Goal: Transaction & Acquisition: Purchase product/service

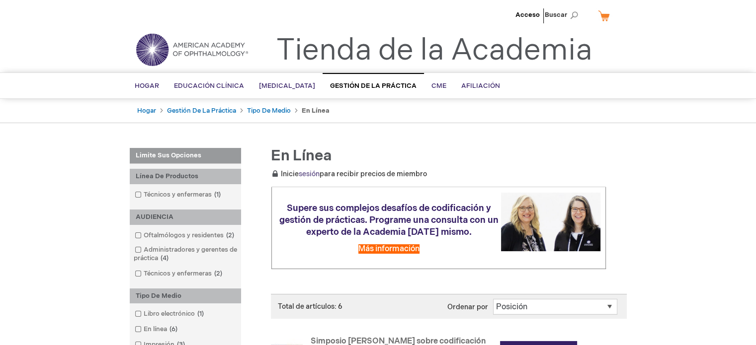
click at [305, 174] on font "sesión" at bounding box center [309, 174] width 21 height 8
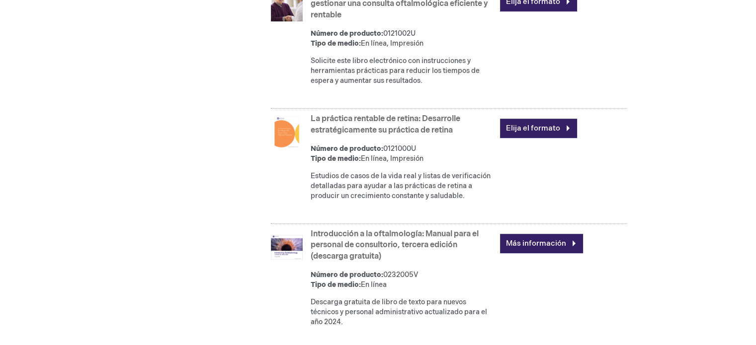
scroll to position [795, 0]
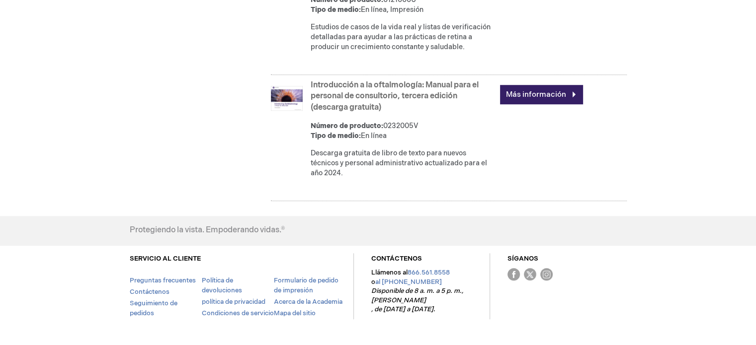
click at [465, 101] on font "Introducción a la oftalmología: Manual para el personal de consultorio, tercera…" at bounding box center [395, 96] width 168 height 32
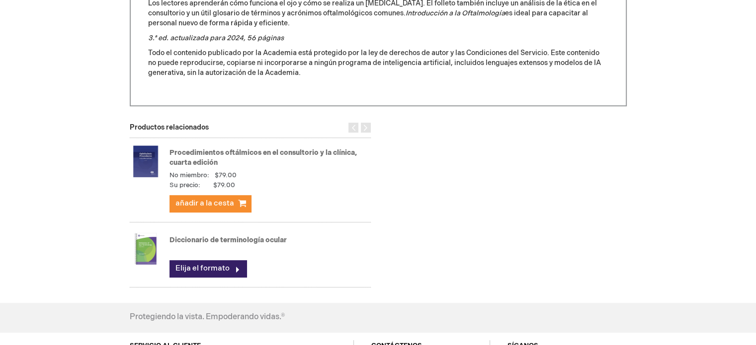
scroll to position [547, 0]
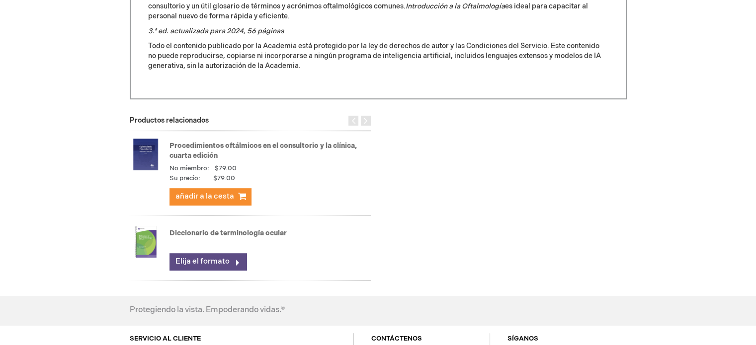
click at [211, 261] on font "Elija el formato" at bounding box center [202, 261] width 54 height 9
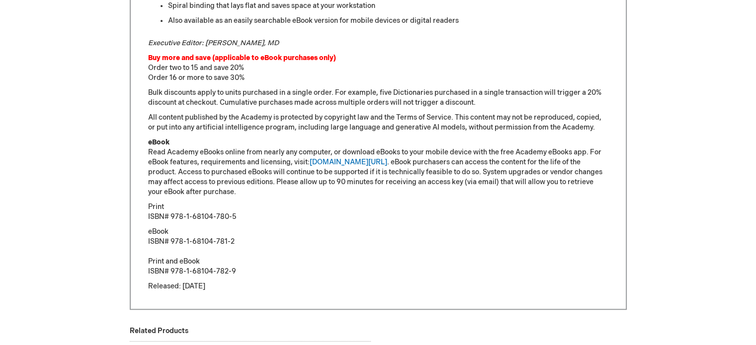
scroll to position [795, 0]
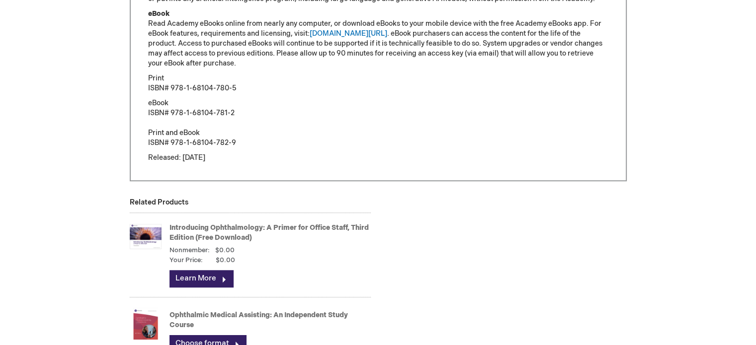
click at [243, 233] on link "Introducing Ophthalmology: A Primer for Office Staff, Third Edition (Free Downl…" at bounding box center [268, 233] width 199 height 18
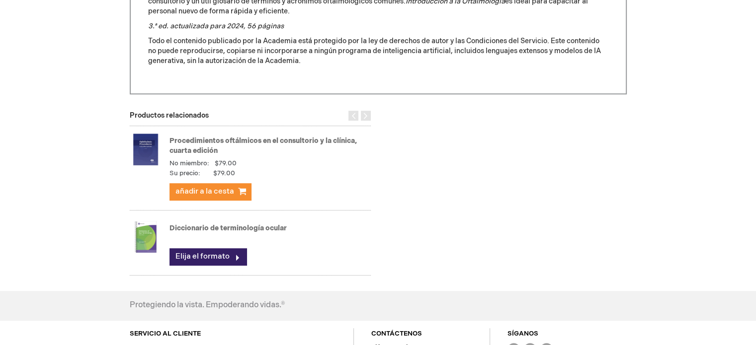
scroll to position [415, 0]
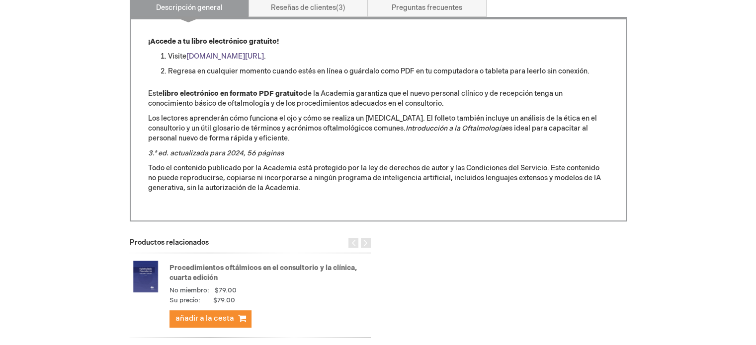
click at [260, 55] on font "[DOMAIN_NAME][URL]" at bounding box center [225, 56] width 78 height 8
